Goal: Information Seeking & Learning: Learn about a topic

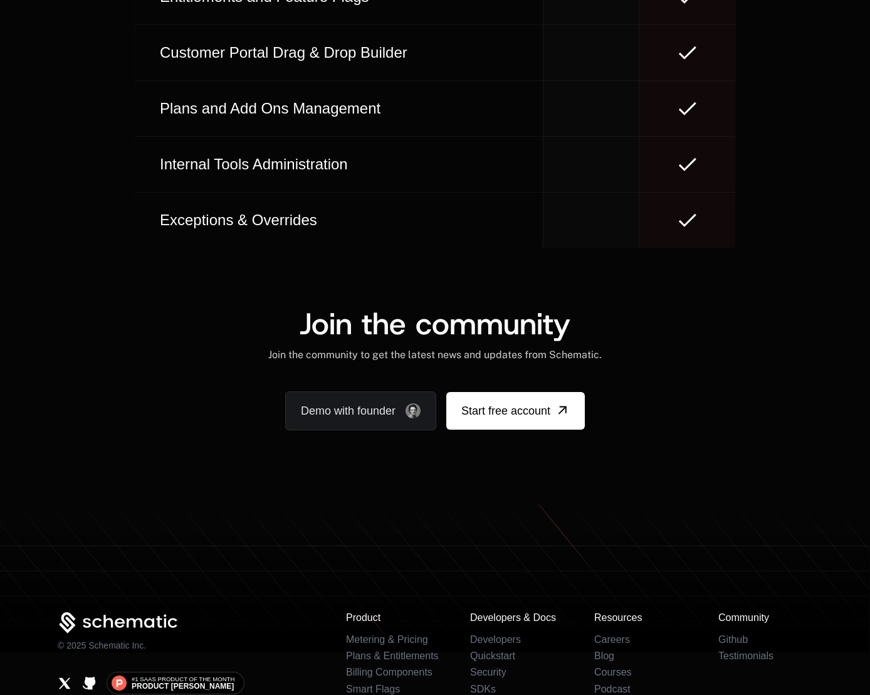
scroll to position [7629, 0]
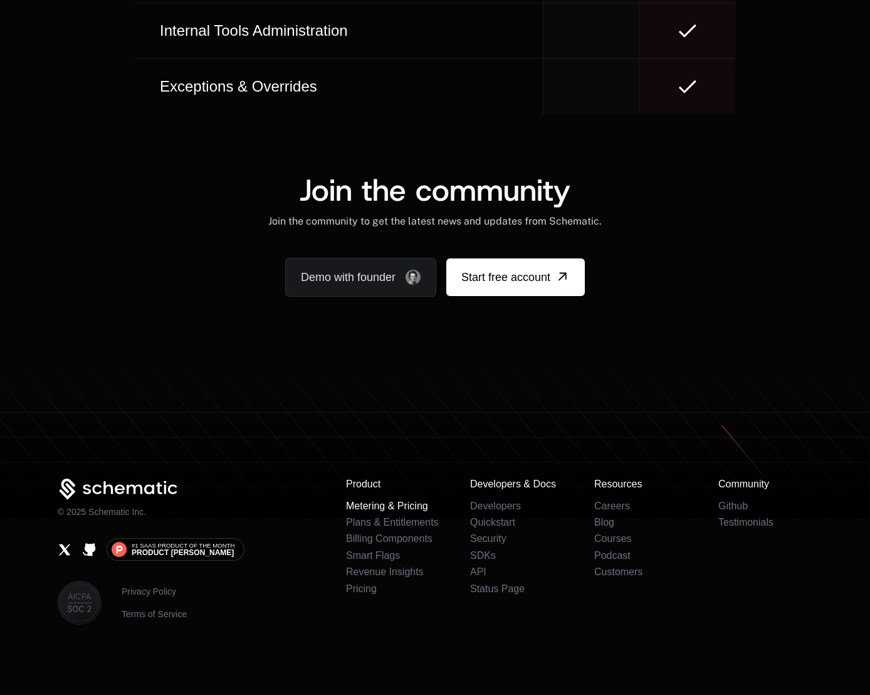
click at [406, 504] on link "Metering & Pricing" at bounding box center [387, 505] width 82 height 11
click at [495, 539] on link "Security" at bounding box center [488, 538] width 36 height 11
click at [605, 504] on link "Careers" at bounding box center [612, 505] width 36 height 11
click at [369, 587] on link "Pricing" at bounding box center [361, 588] width 31 height 11
click at [367, 554] on link "Smart Flags" at bounding box center [373, 555] width 54 height 11
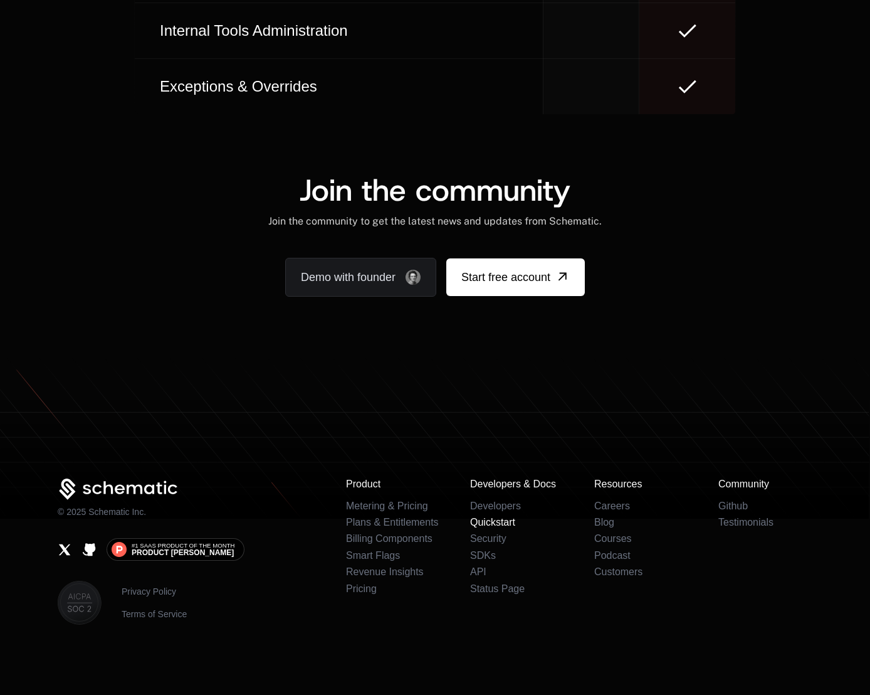
scroll to position [7569, 0]
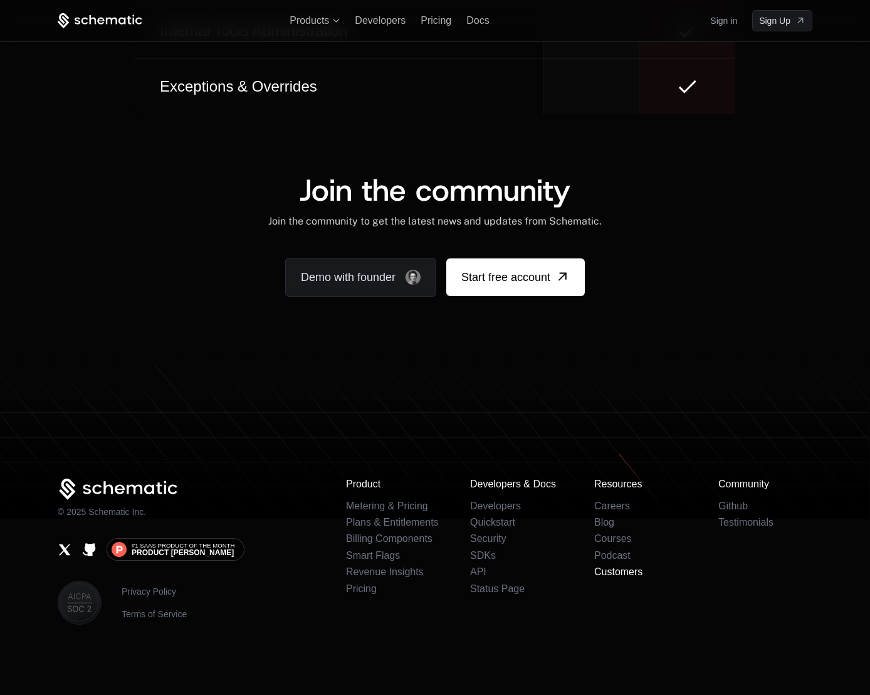
click at [625, 572] on link "Customers" at bounding box center [618, 571] width 48 height 11
click at [299, 579] on div "© 2025 Schematic Inc. #1 SaaS Product of the Month Product Hunt Privacy Policy …" at bounding box center [192, 551] width 268 height 146
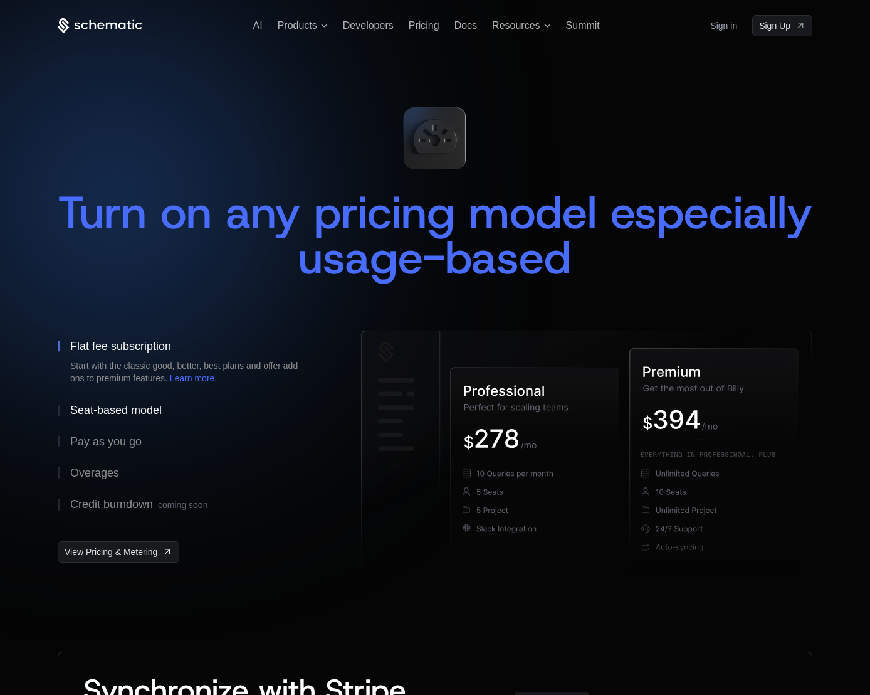
click at [112, 410] on div "Seat-based model" at bounding box center [116, 409] width 92 height 11
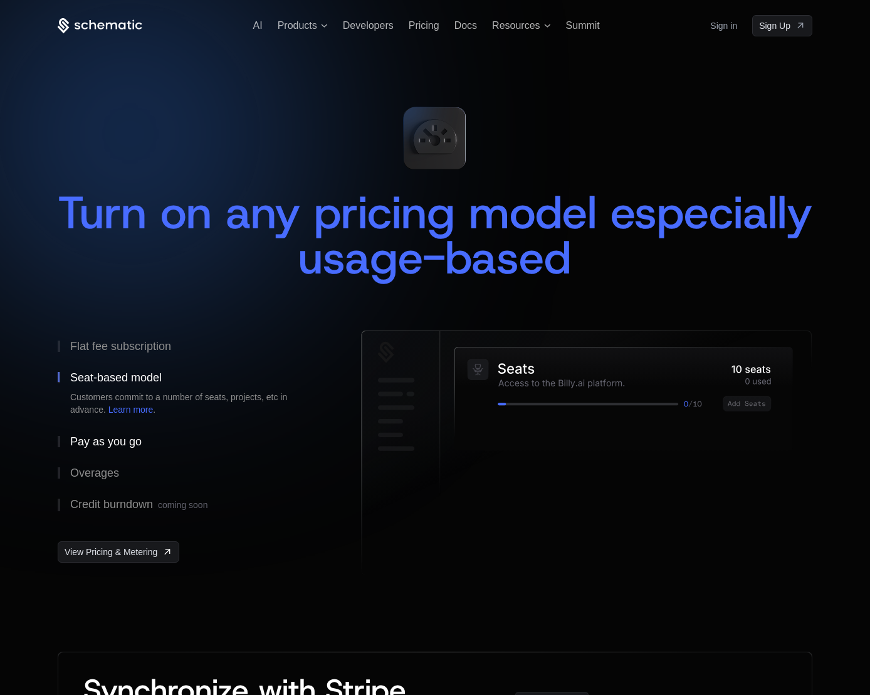
click at [116, 436] on div "Pay as you go" at bounding box center [105, 441] width 71 height 11
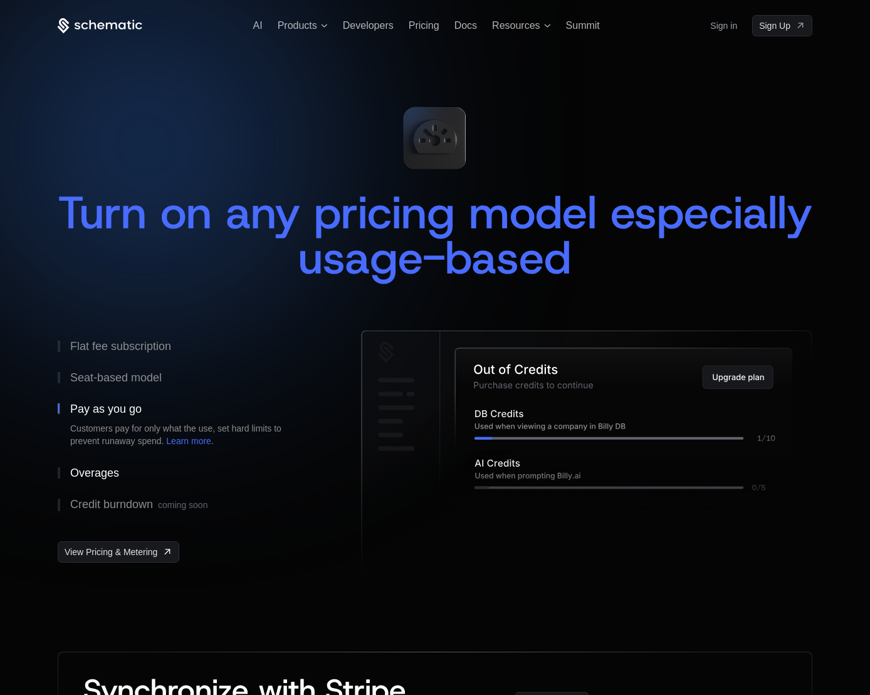
click at [112, 476] on div "Overages" at bounding box center [94, 472] width 49 height 11
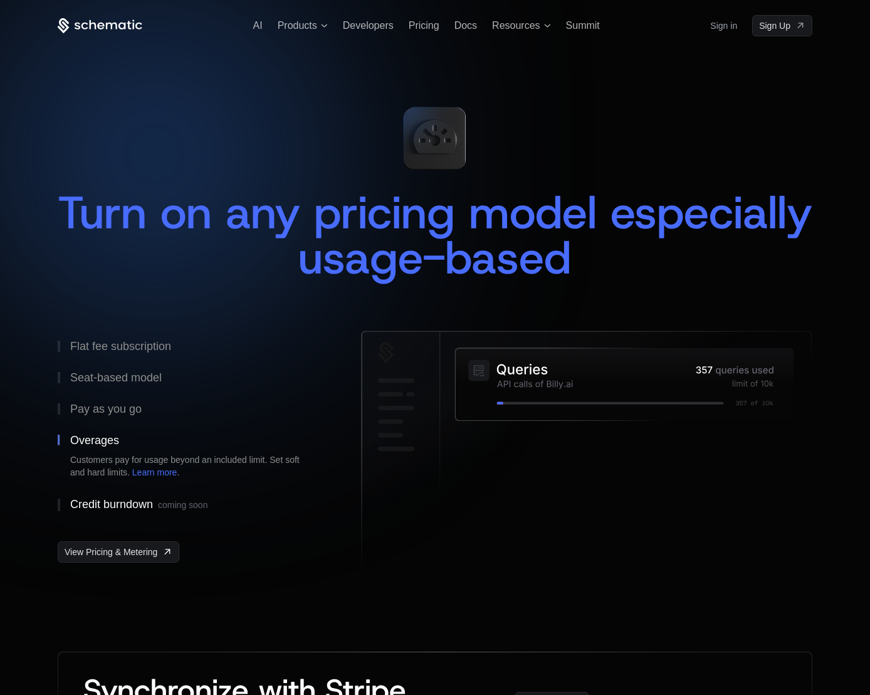
click at [130, 512] on button "Credit burndown coming soon" at bounding box center [189, 504] width 263 height 33
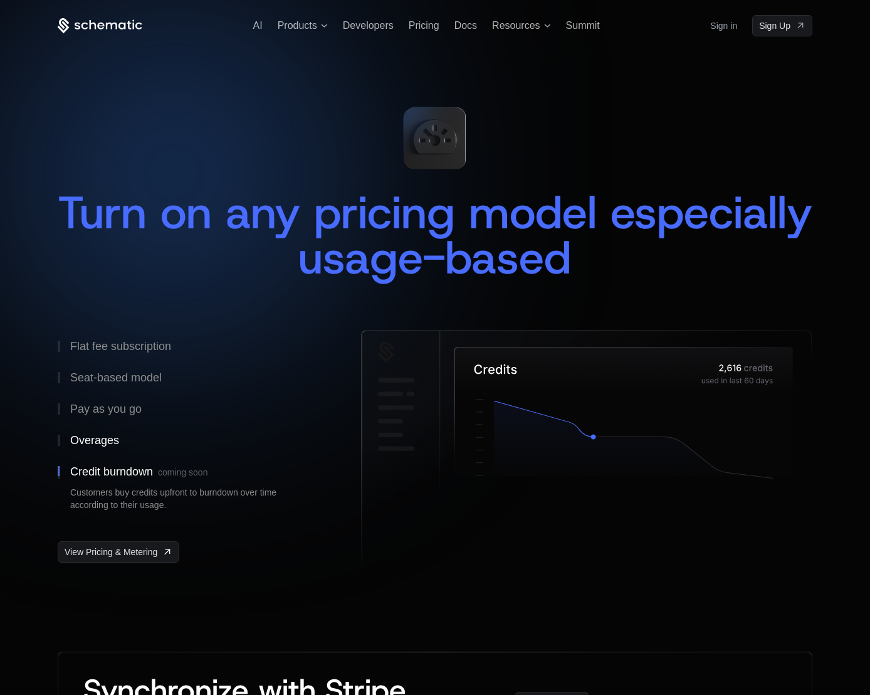
click at [94, 437] on div "Overages" at bounding box center [94, 439] width 49 height 11
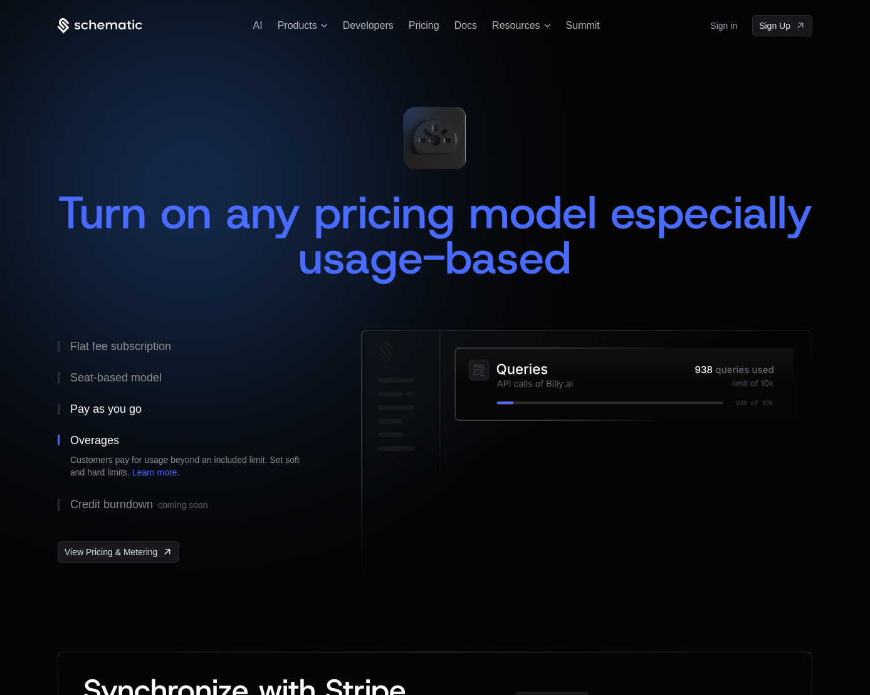
click at [99, 403] on div "Pay as you go" at bounding box center [105, 408] width 71 height 11
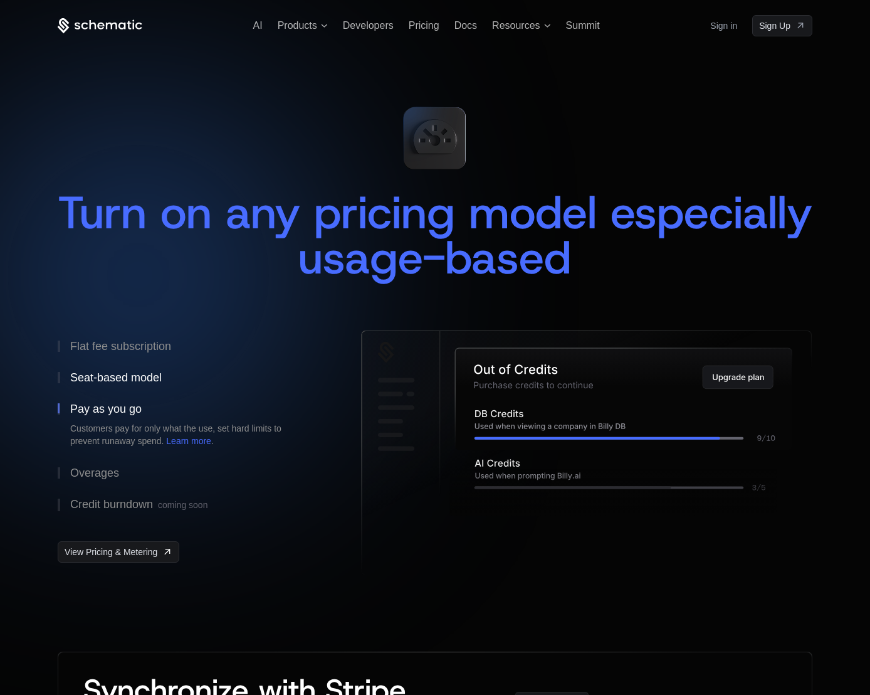
click at [103, 370] on button "Seat-based model" at bounding box center [189, 377] width 263 height 31
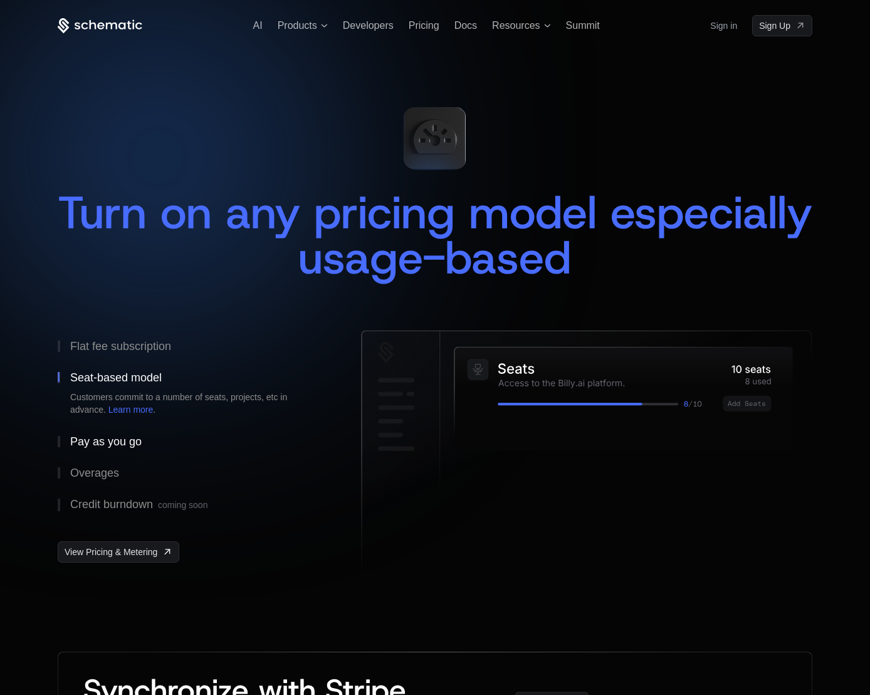
click at [89, 444] on div "Pay as you go" at bounding box center [105, 441] width 71 height 11
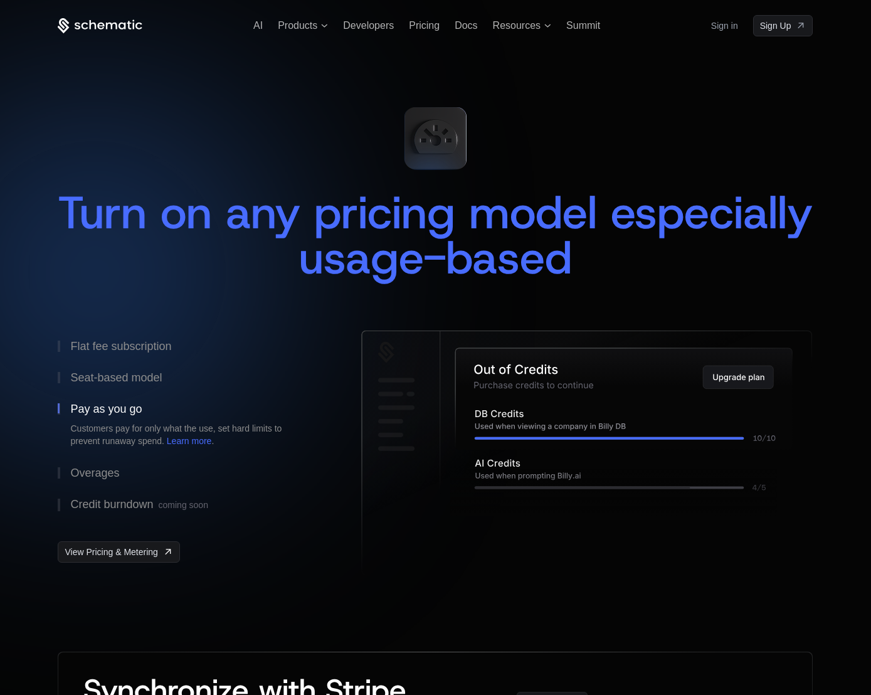
click at [99, 396] on button "Pay as you go Customers pay for only what the use, set hard limits to prevent r…" at bounding box center [189, 425] width 263 height 64
click at [100, 372] on div "Seat-based model" at bounding box center [116, 377] width 92 height 11
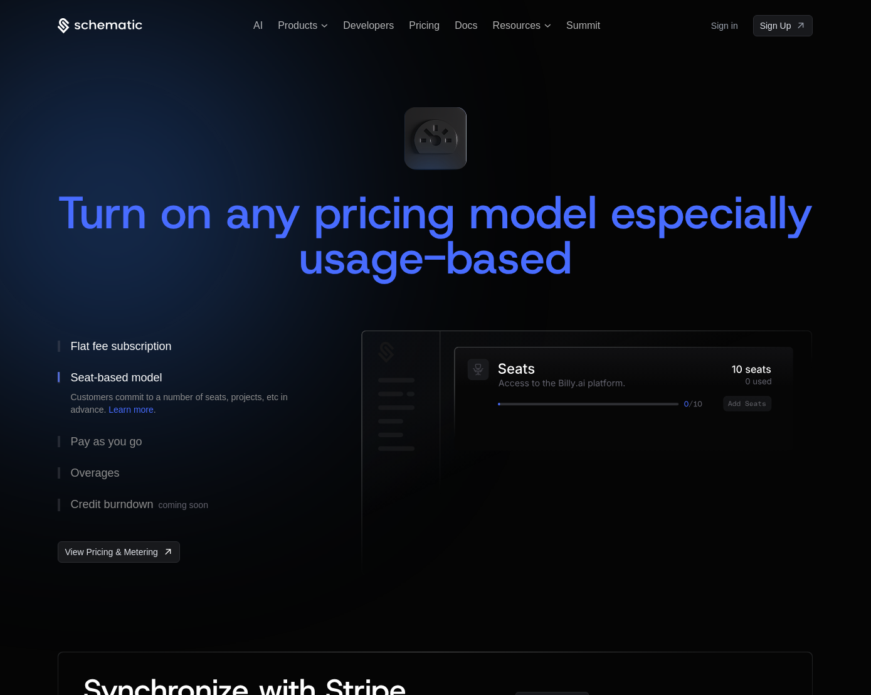
click at [113, 339] on button "Flat fee subscription" at bounding box center [189, 345] width 263 height 31
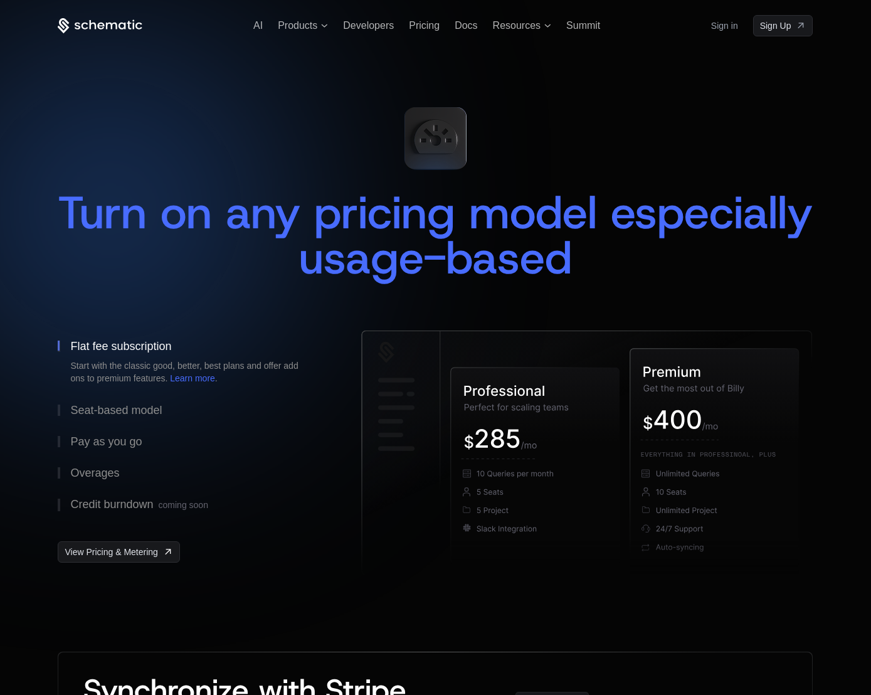
click at [330, 298] on div "Turn on any pricing model especially usage-based" at bounding box center [435, 247] width 755 height 115
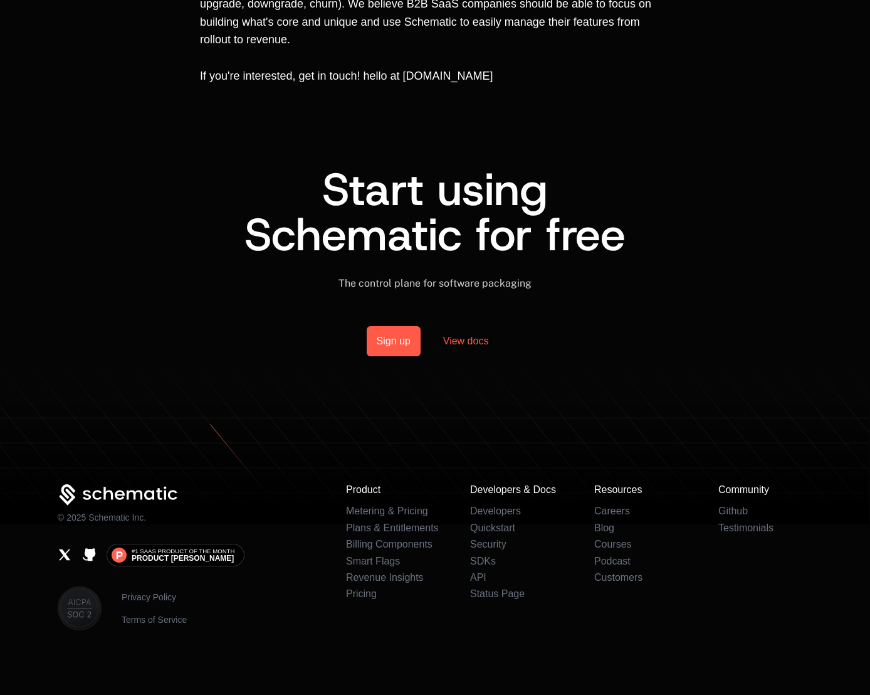
scroll to position [874, 0]
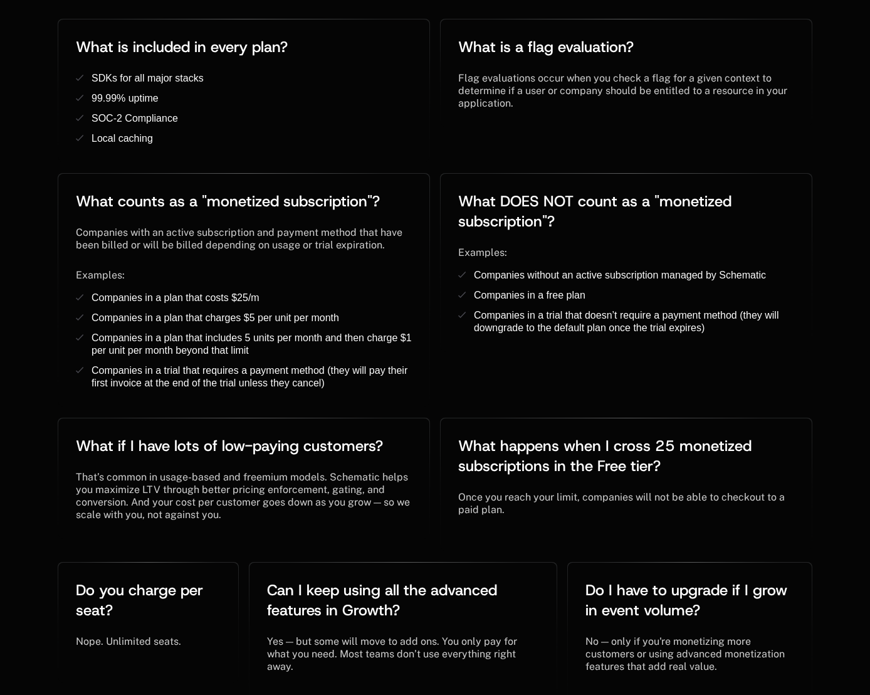
scroll to position [2623, 0]
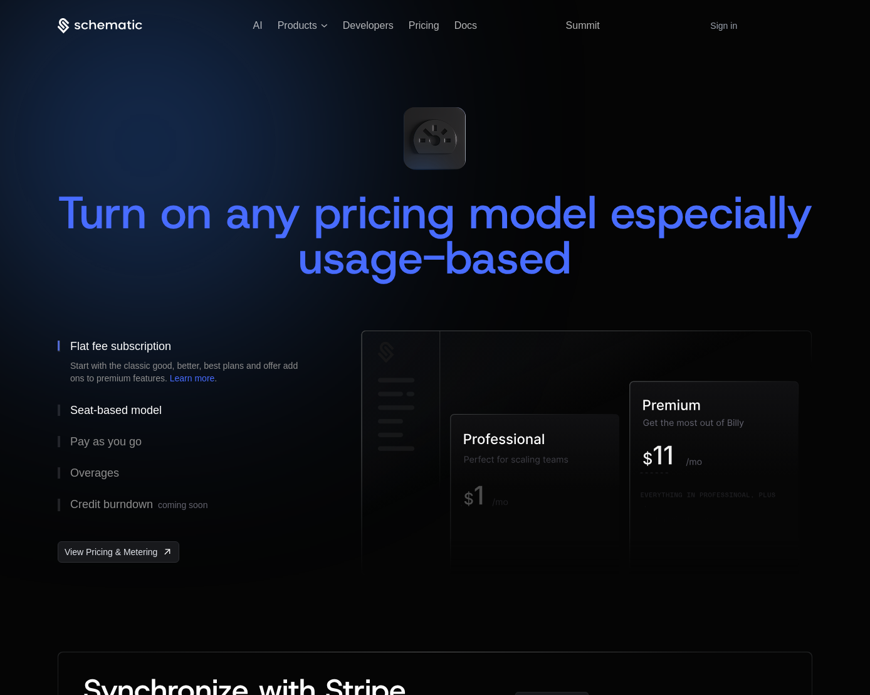
click at [122, 406] on div "Seat-based model" at bounding box center [116, 409] width 92 height 11
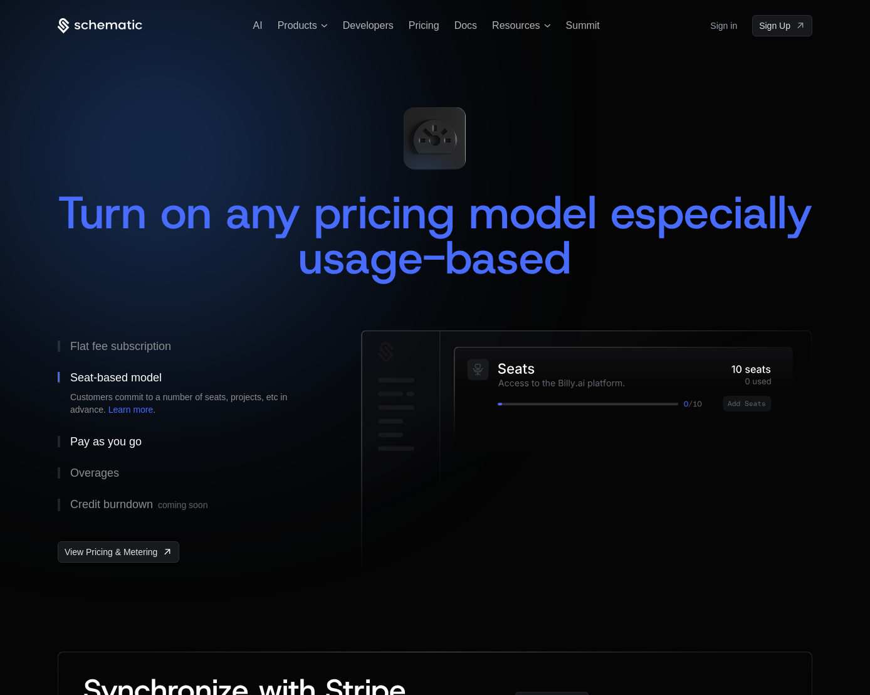
click at [120, 436] on div "Pay as you go" at bounding box center [105, 441] width 71 height 11
